Goal: Task Accomplishment & Management: Manage account settings

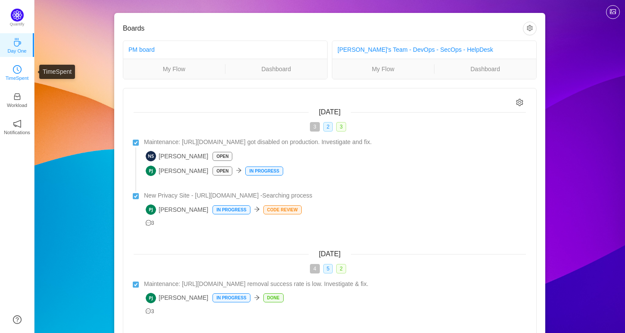
click at [13, 69] on link "TimeSpent" at bounding box center [17, 72] width 9 height 9
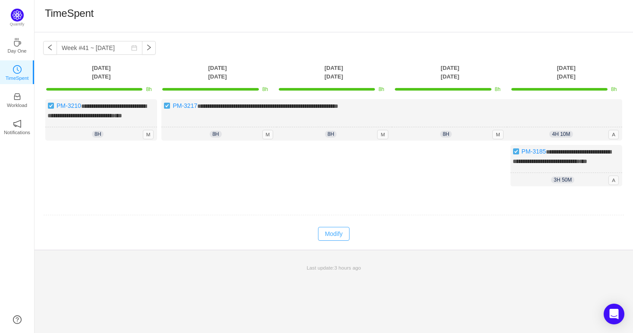
click at [335, 241] on button "Modify" at bounding box center [333, 234] width 31 height 14
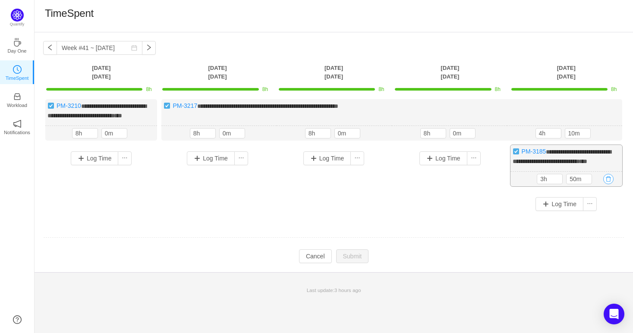
click at [607, 184] on button "button" at bounding box center [608, 179] width 10 height 10
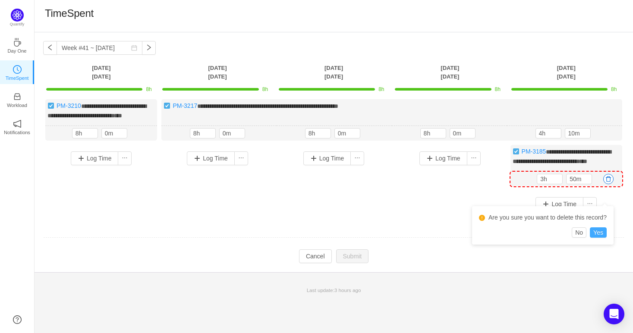
click at [602, 232] on button "Yes" at bounding box center [597, 232] width 17 height 10
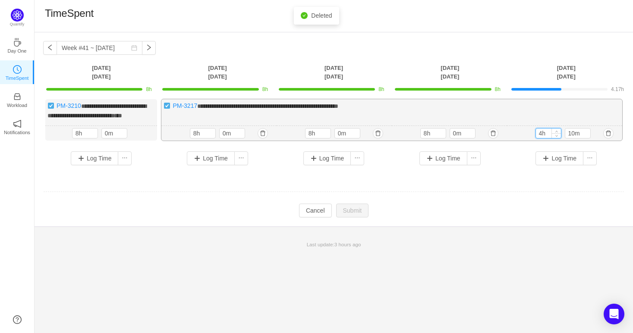
click at [542, 138] on input "4h" at bounding box center [548, 133] width 25 height 9
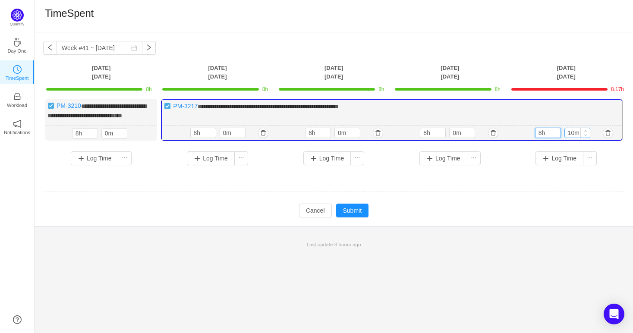
type input "8h"
click at [574, 138] on input "10m" at bounding box center [576, 132] width 25 height 9
type input "0m"
click at [361, 216] on button "Submit" at bounding box center [352, 211] width 33 height 14
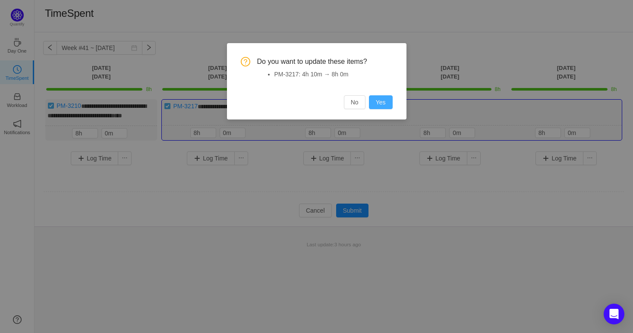
click at [379, 97] on button "Yes" at bounding box center [381, 102] width 24 height 14
